Goal: Transaction & Acquisition: Book appointment/travel/reservation

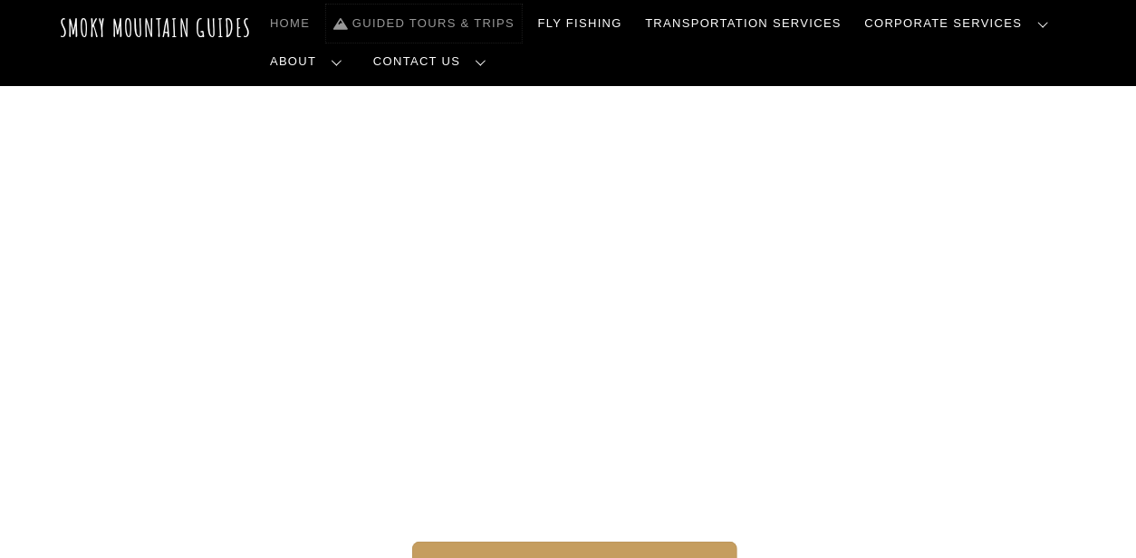
click at [416, 30] on link "Guided Tours & Trips" at bounding box center [424, 24] width 196 height 38
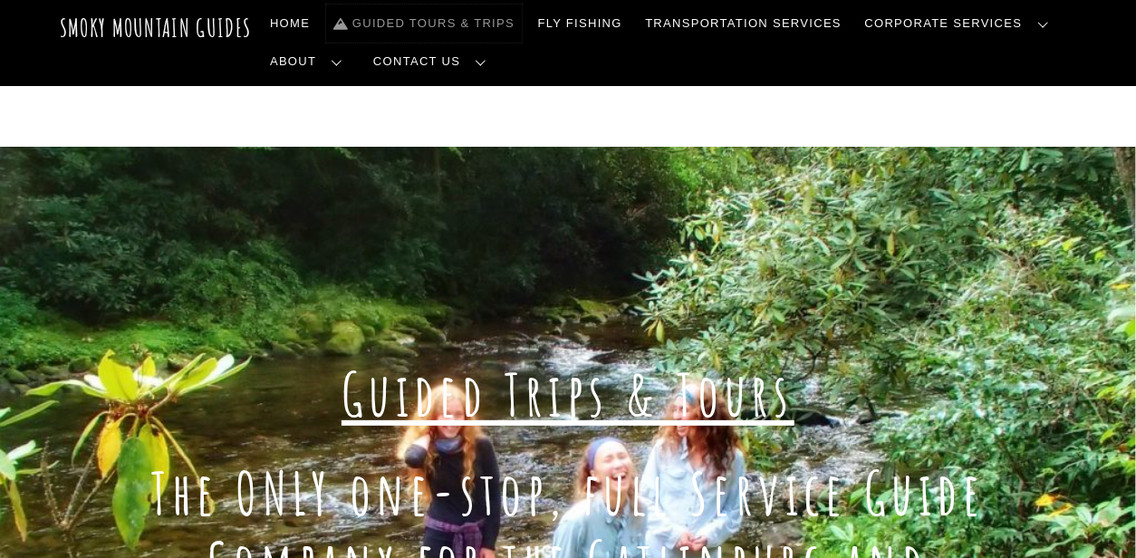
click at [416, 30] on link "Guided Tours & Trips" at bounding box center [424, 24] width 196 height 38
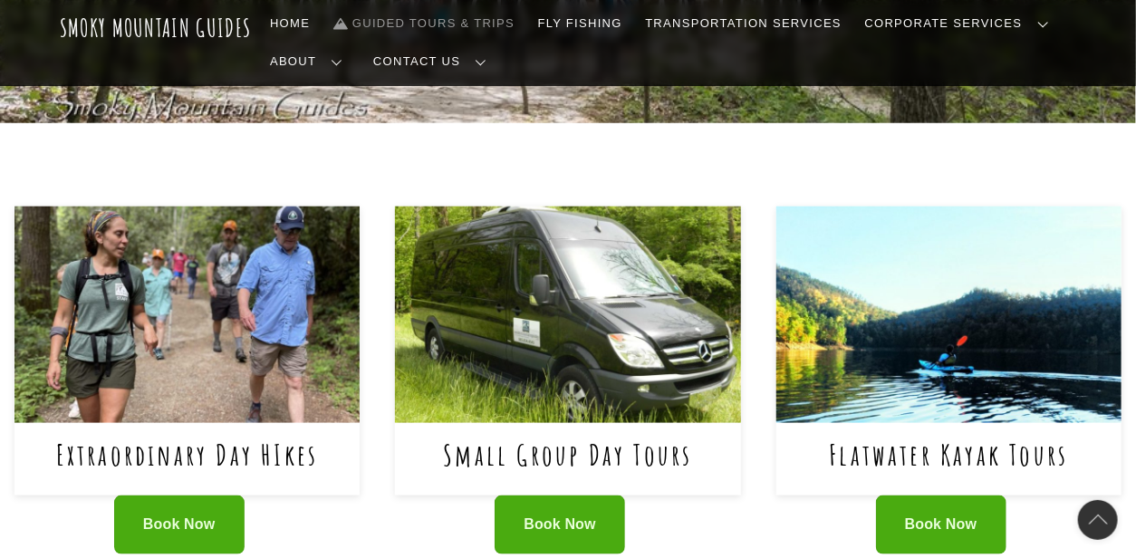
scroll to position [691, 0]
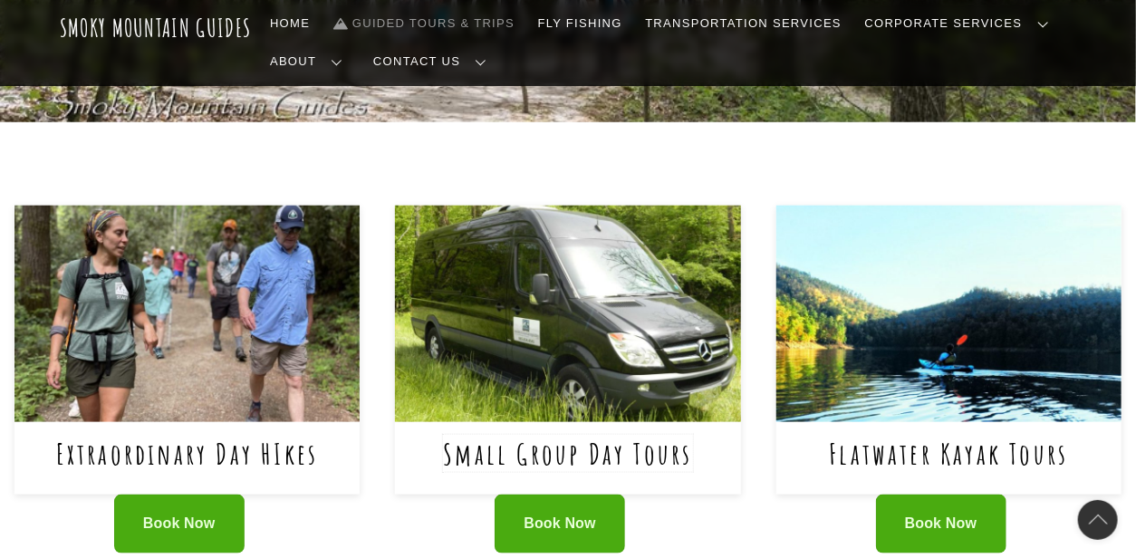
click at [600, 435] on link "Small Group Day Tours" at bounding box center [567, 453] width 249 height 37
